Goal: Transaction & Acquisition: Subscribe to service/newsletter

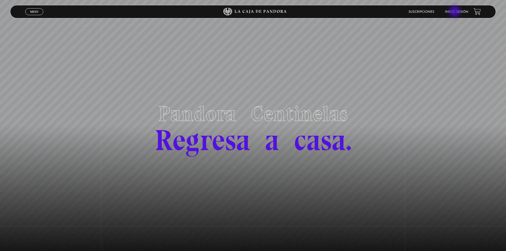
click at [456, 11] on link "Inicie sesión" at bounding box center [456, 11] width 23 height 3
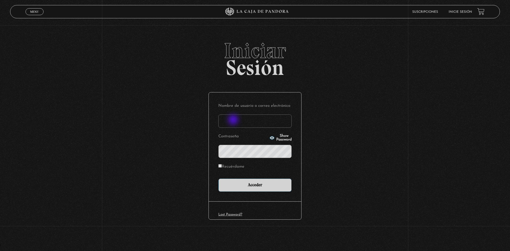
click at [234, 120] on input "Nombre de usuario o correo electrónico" at bounding box center [254, 121] width 73 height 13
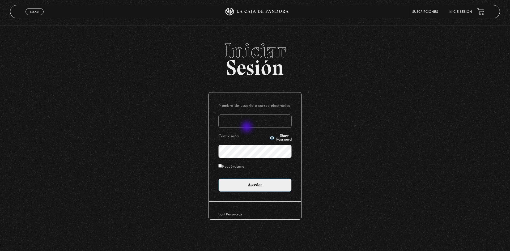
type input "[EMAIL_ADDRESS][DOMAIN_NAME]"
click at [276, 139] on span "Show Password" at bounding box center [283, 137] width 15 height 7
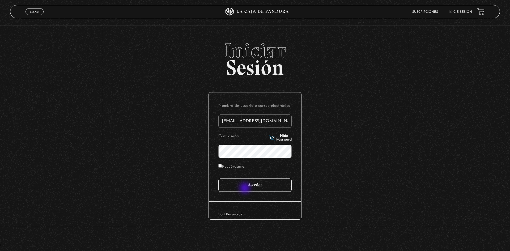
click at [245, 189] on input "Acceder" at bounding box center [254, 185] width 73 height 13
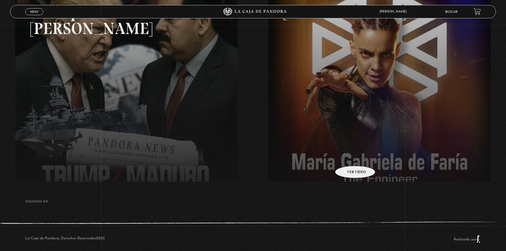
scroll to position [115, 0]
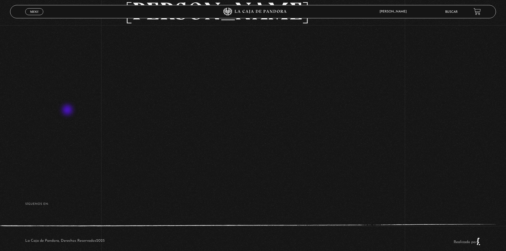
scroll to position [71, 0]
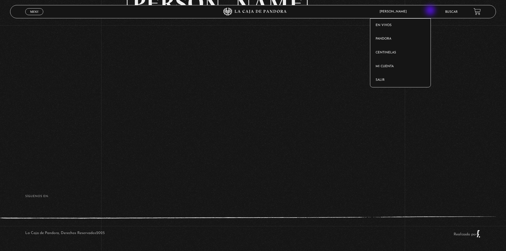
click at [412, 11] on span "[PERSON_NAME]" at bounding box center [394, 11] width 35 height 3
click at [402, 79] on link "Salir" at bounding box center [400, 80] width 60 height 14
